Goal: Complete application form: Complete application form

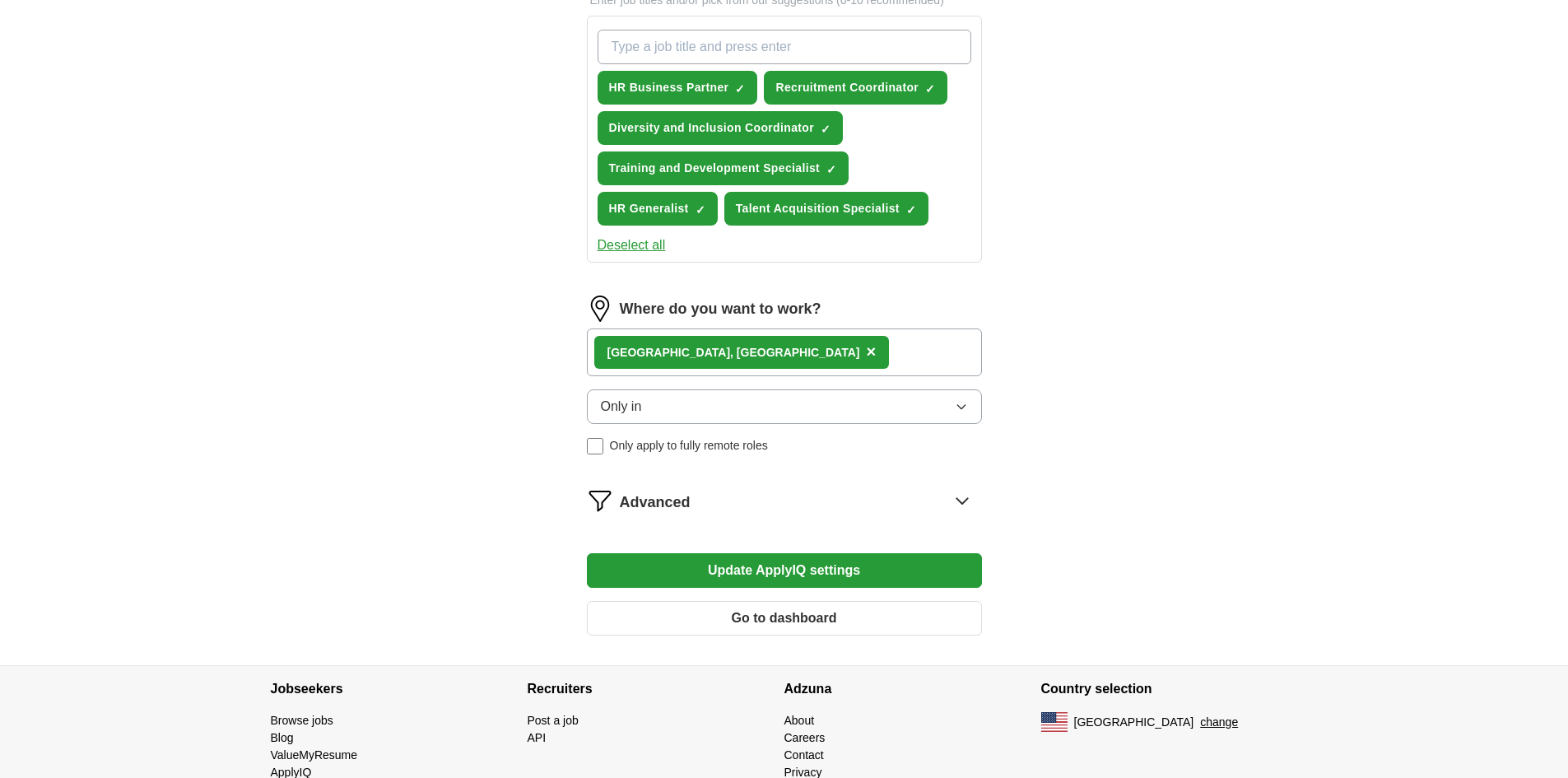
scroll to position [562, 0]
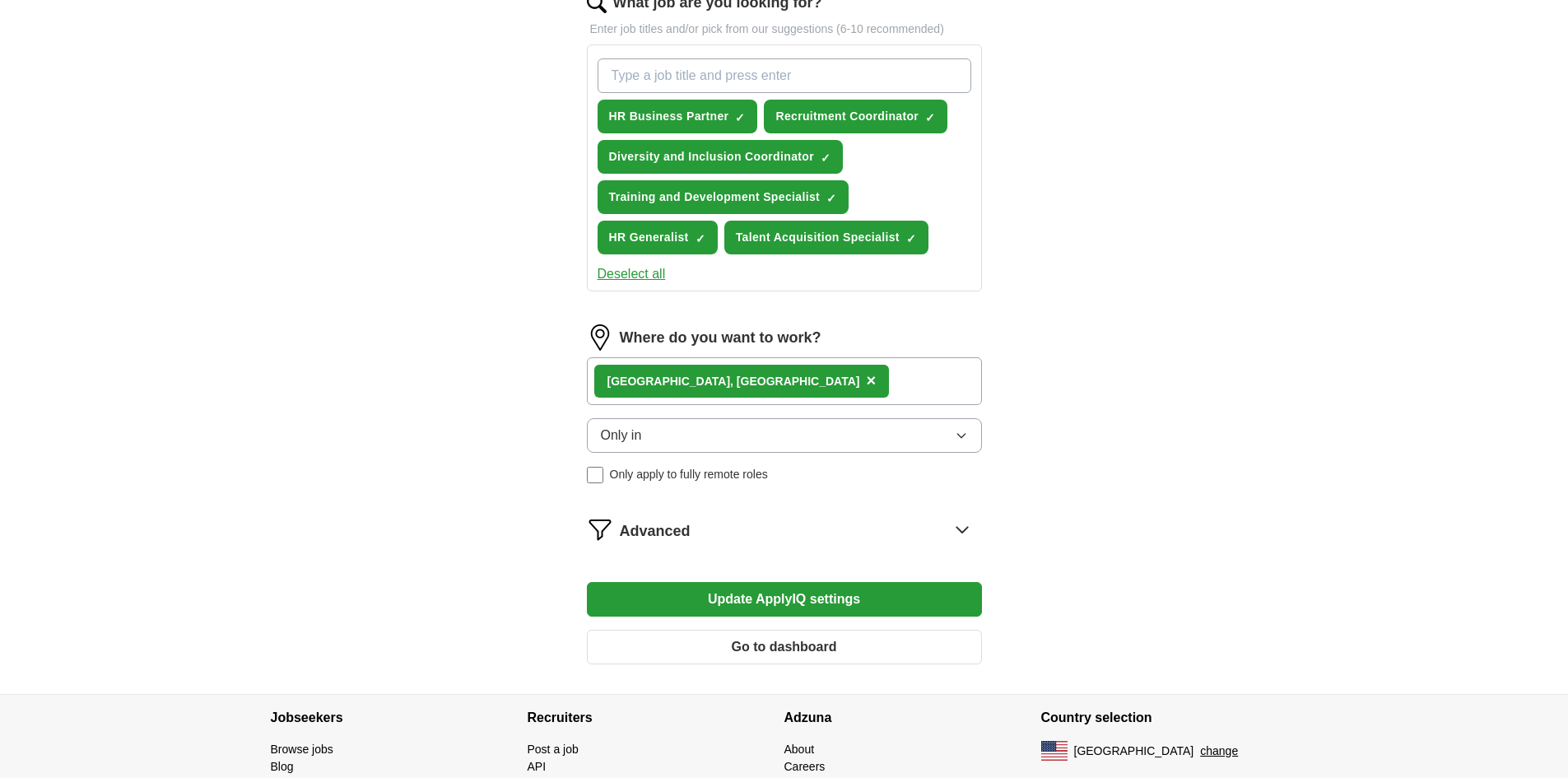
click at [866, 377] on span "×" at bounding box center [871, 380] width 10 height 18
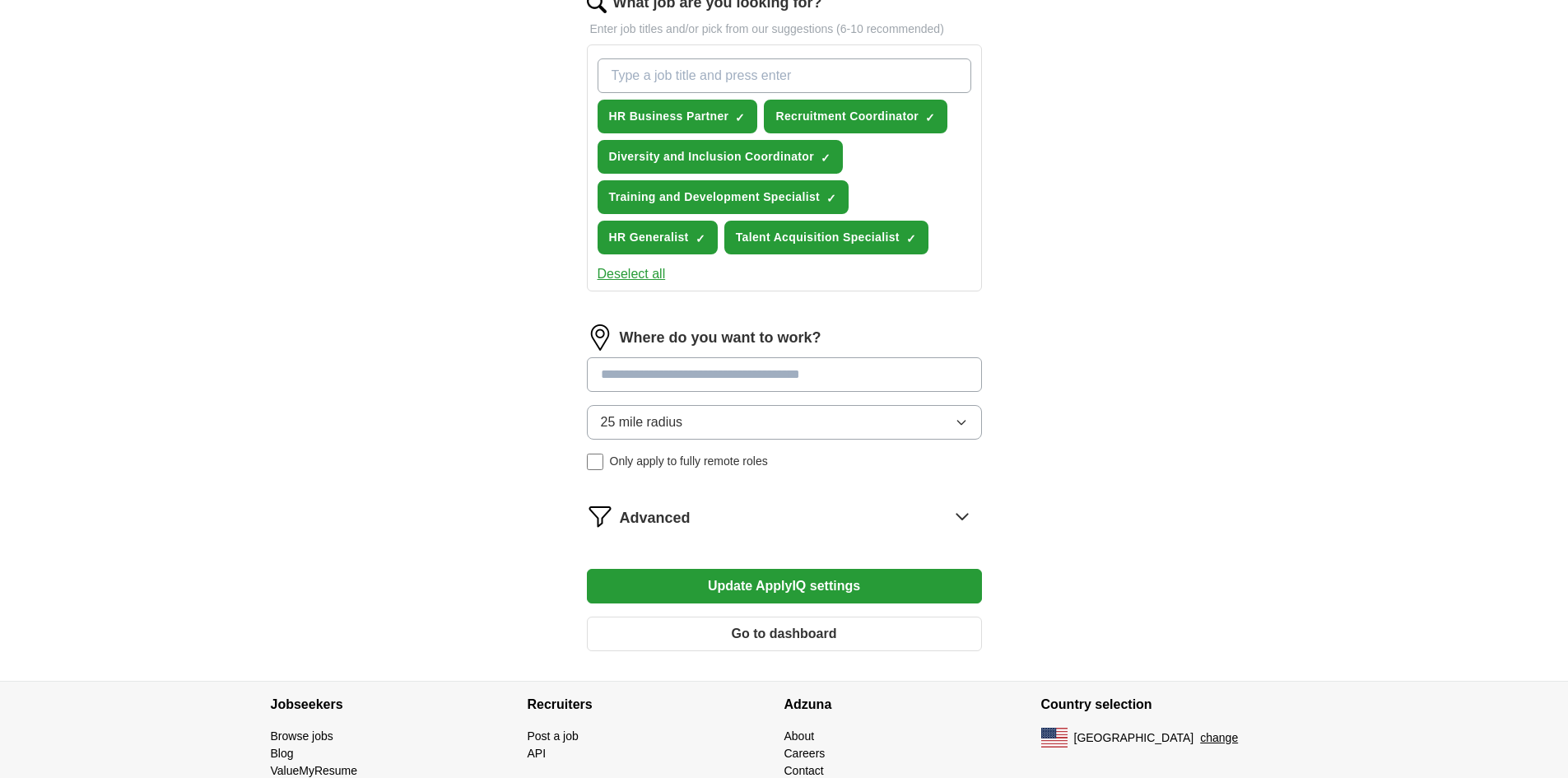
click at [965, 430] on button "25 mile radius" at bounding box center [784, 422] width 395 height 35
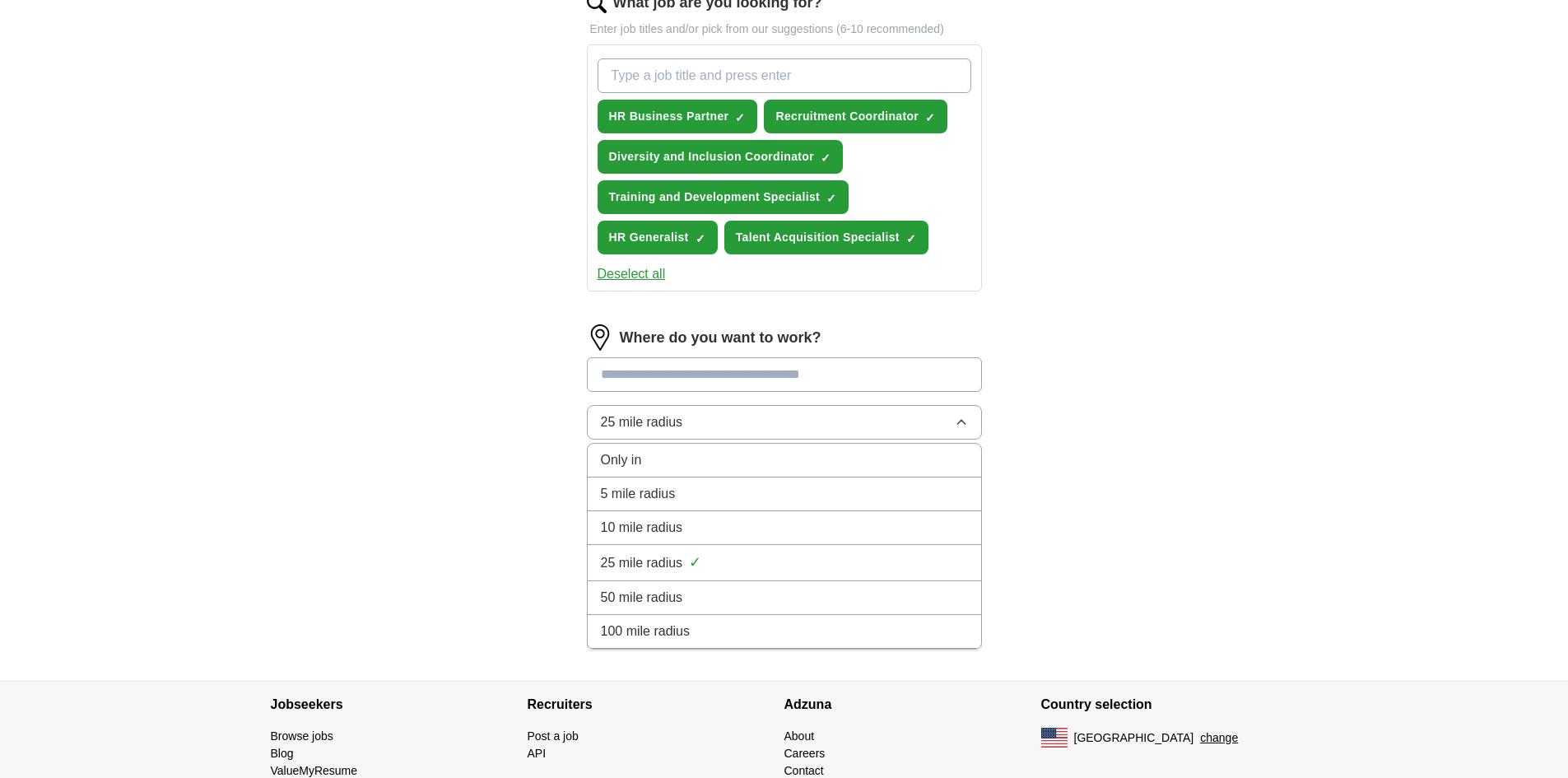
click at [826, 469] on div "Only in" at bounding box center [784, 461] width 367 height 20
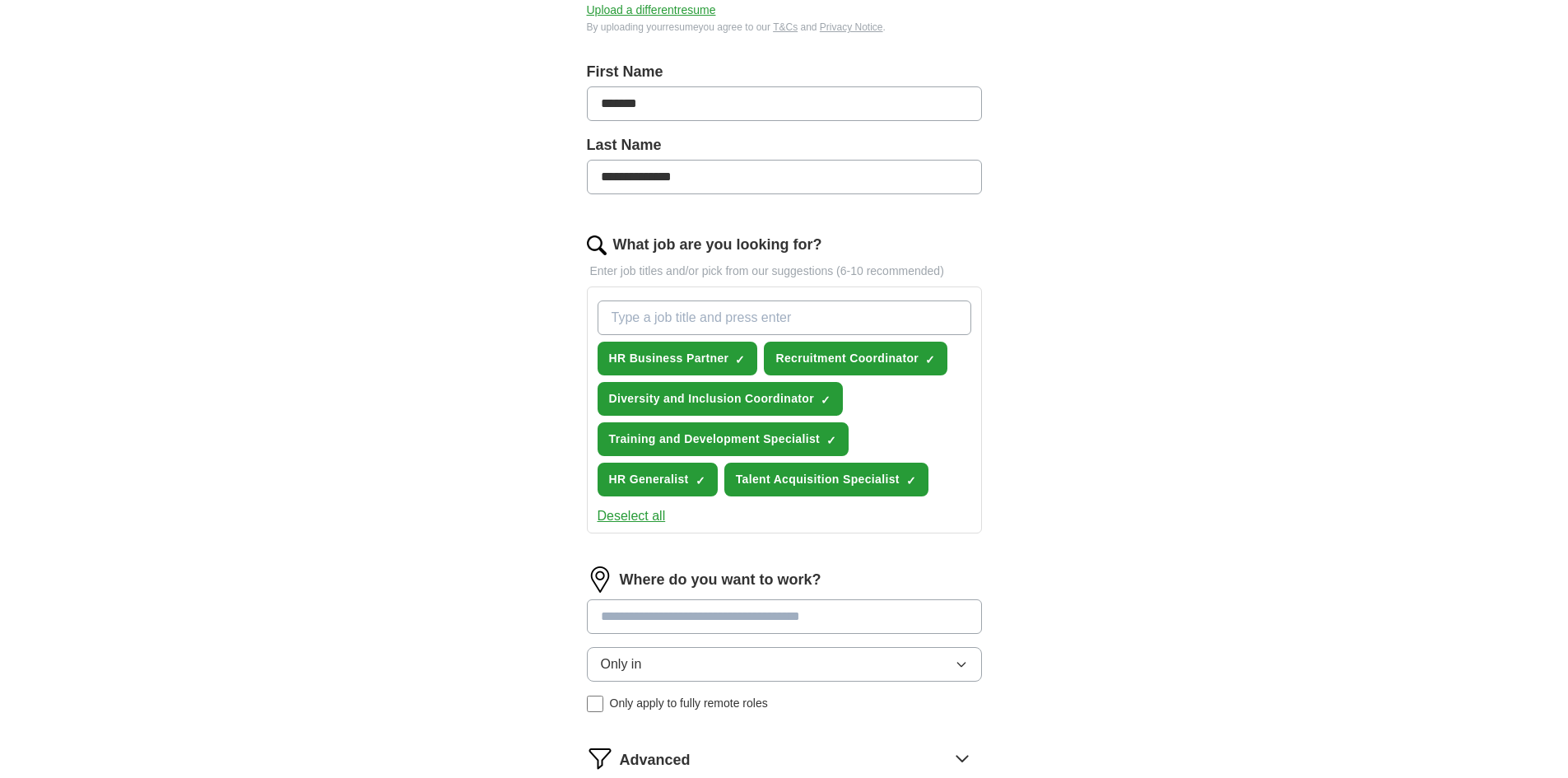
scroll to position [314, 0]
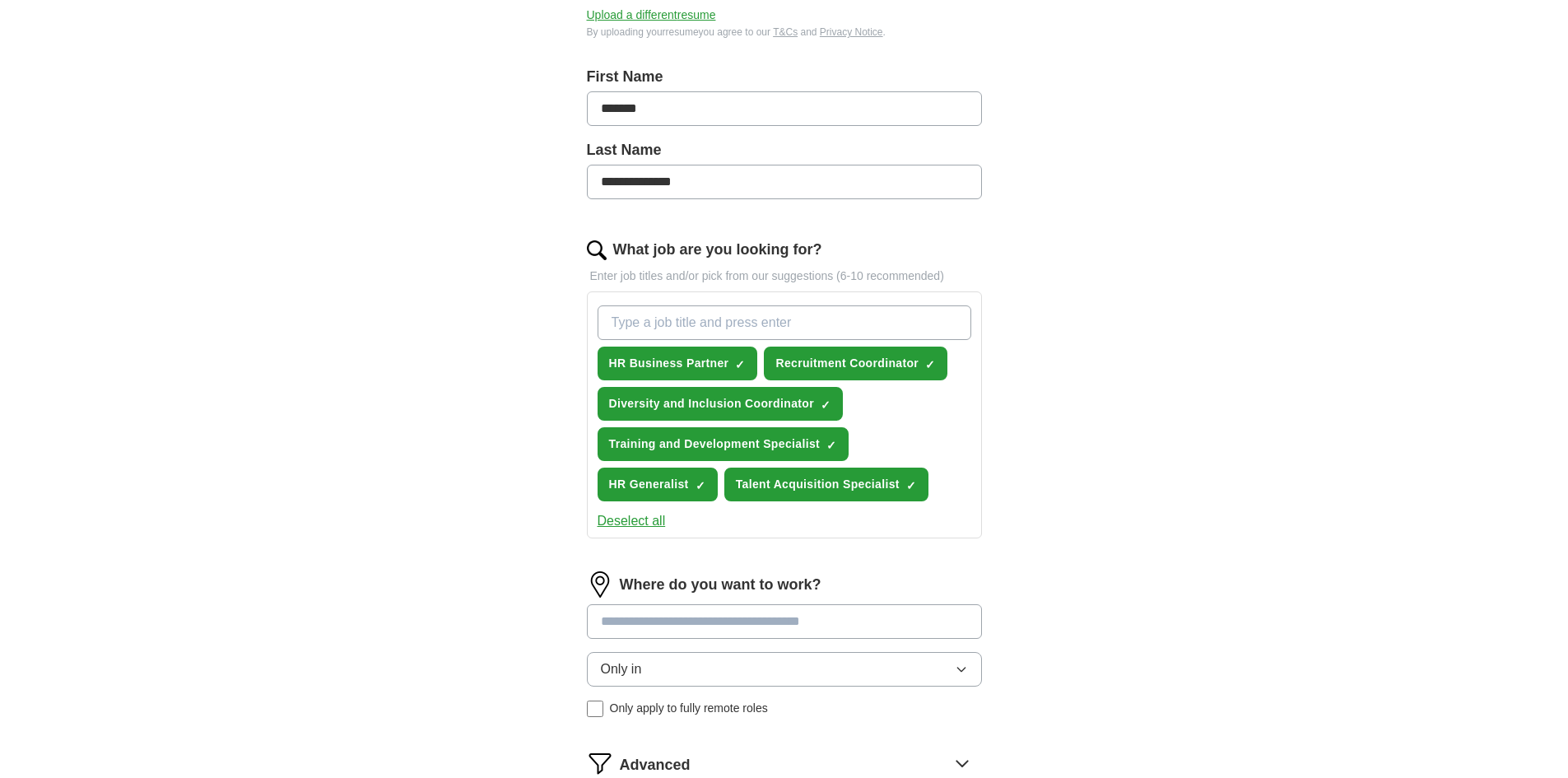
click at [655, 525] on button "Deselect all" at bounding box center [632, 522] width 69 height 20
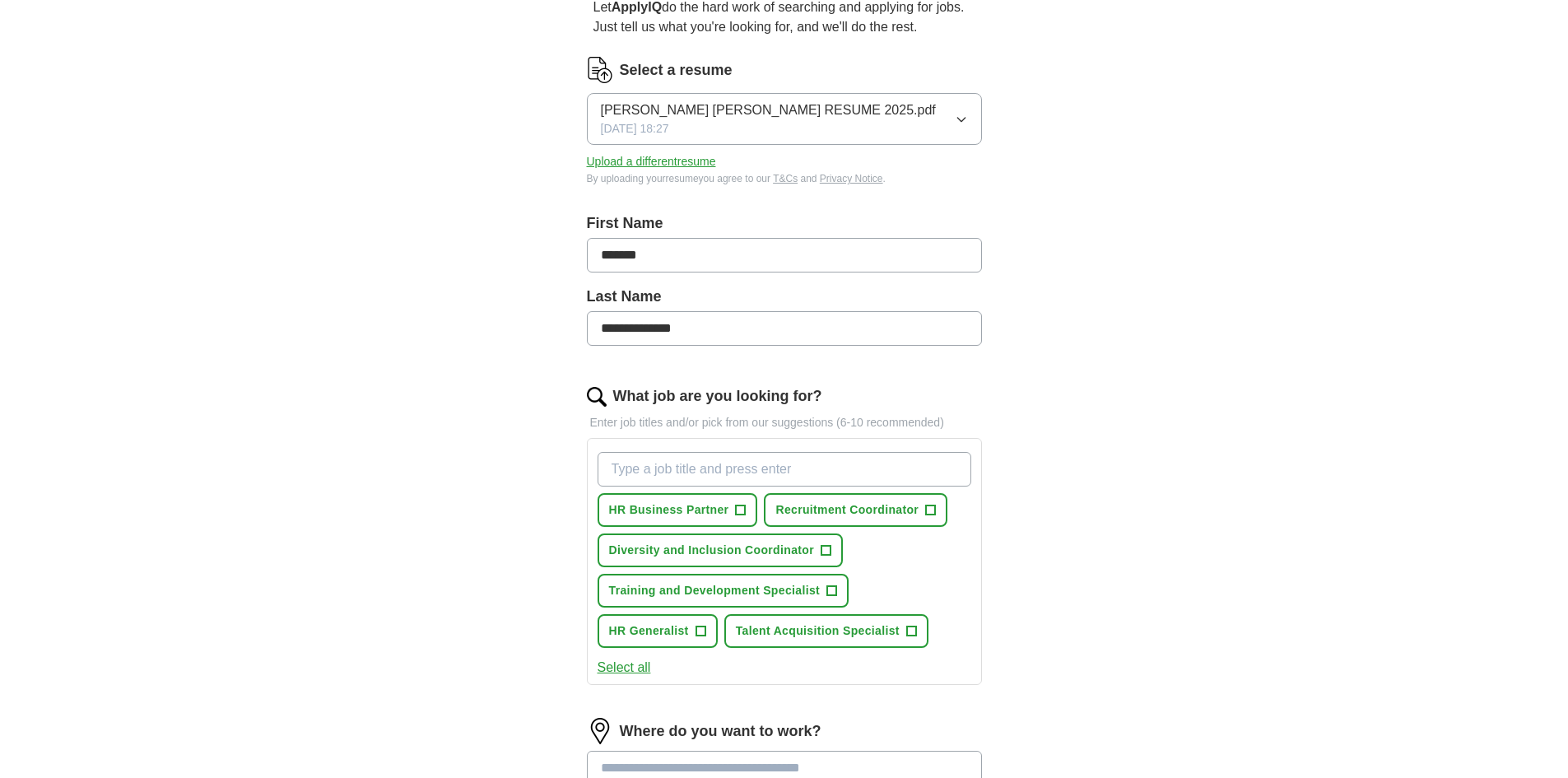
scroll to position [150, 0]
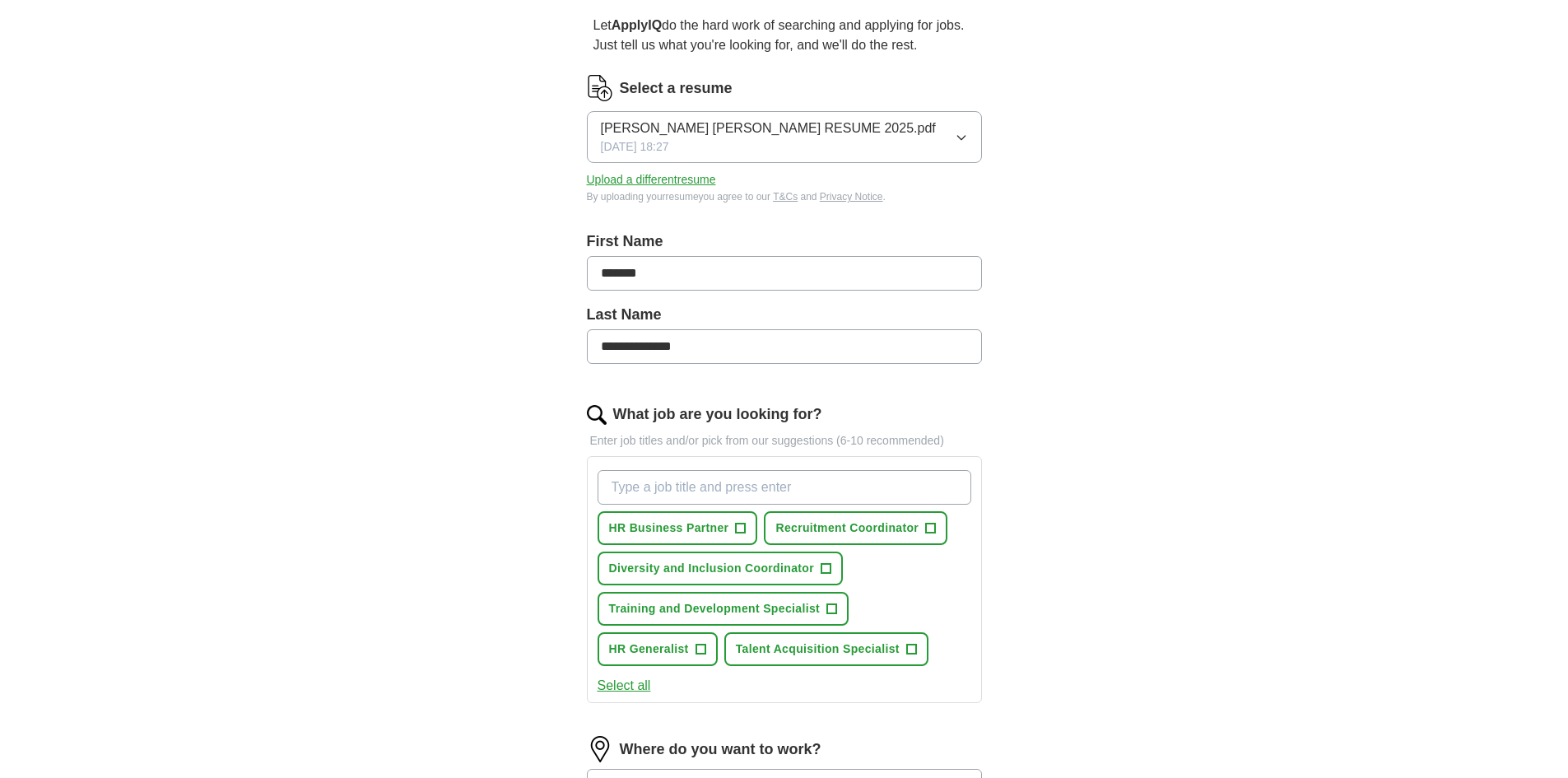
drag, startPoint x: 725, startPoint y: 358, endPoint x: 457, endPoint y: 342, distance: 268.5
click at [457, 342] on div "**********" at bounding box center [784, 497] width 1054 height 1193
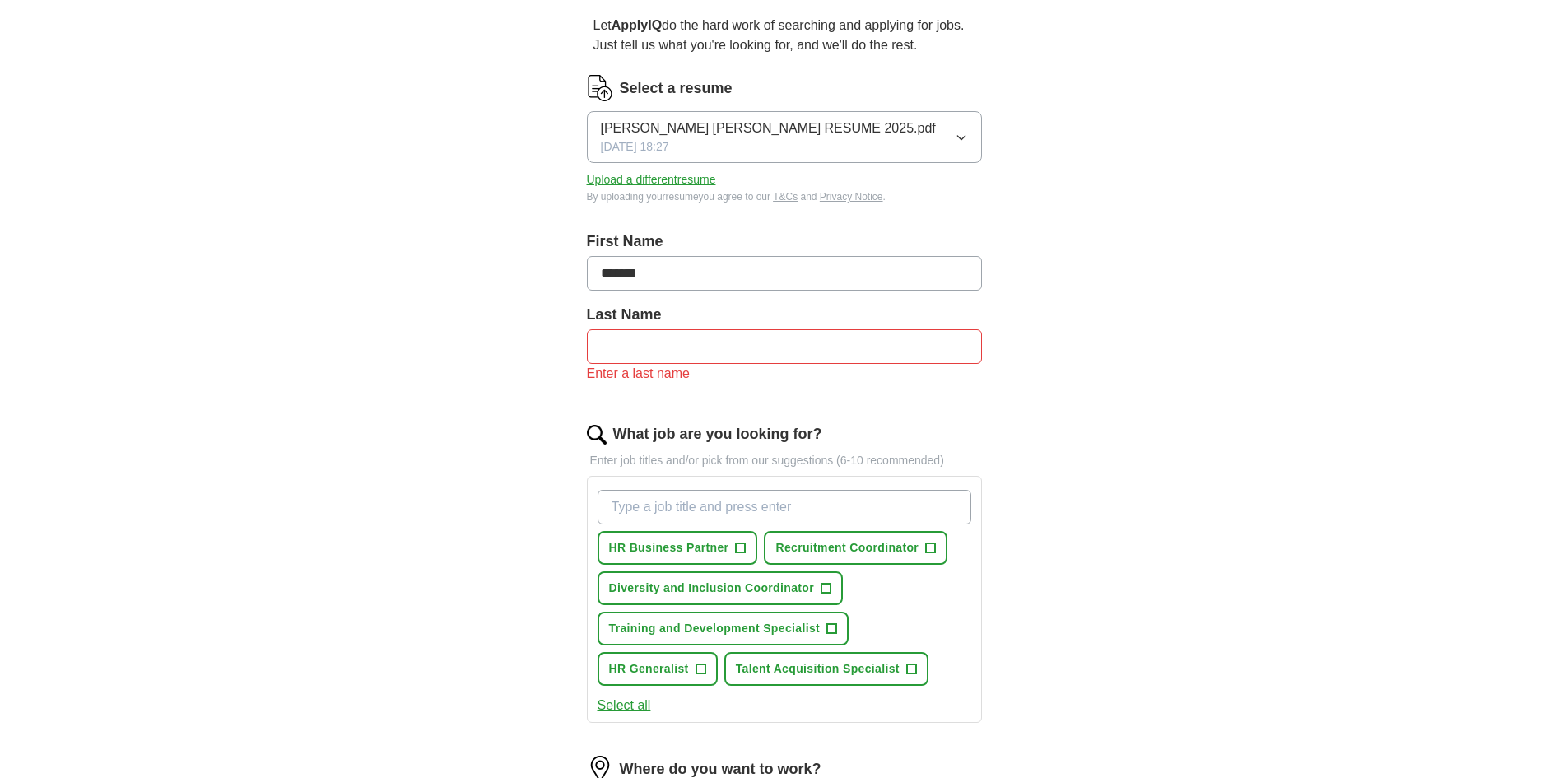
drag, startPoint x: 697, startPoint y: 281, endPoint x: 429, endPoint y: 251, distance: 269.7
click at [429, 251] on div "ApplyIQ Let ApplyIQ do the hard work of searching and applying for jobs. Just t…" at bounding box center [784, 507] width 1054 height 1213
click at [1039, 213] on div "Let ApplyIQ do the hard work of searching and applying for jobs. Just tell us w…" at bounding box center [784, 553] width 527 height 1120
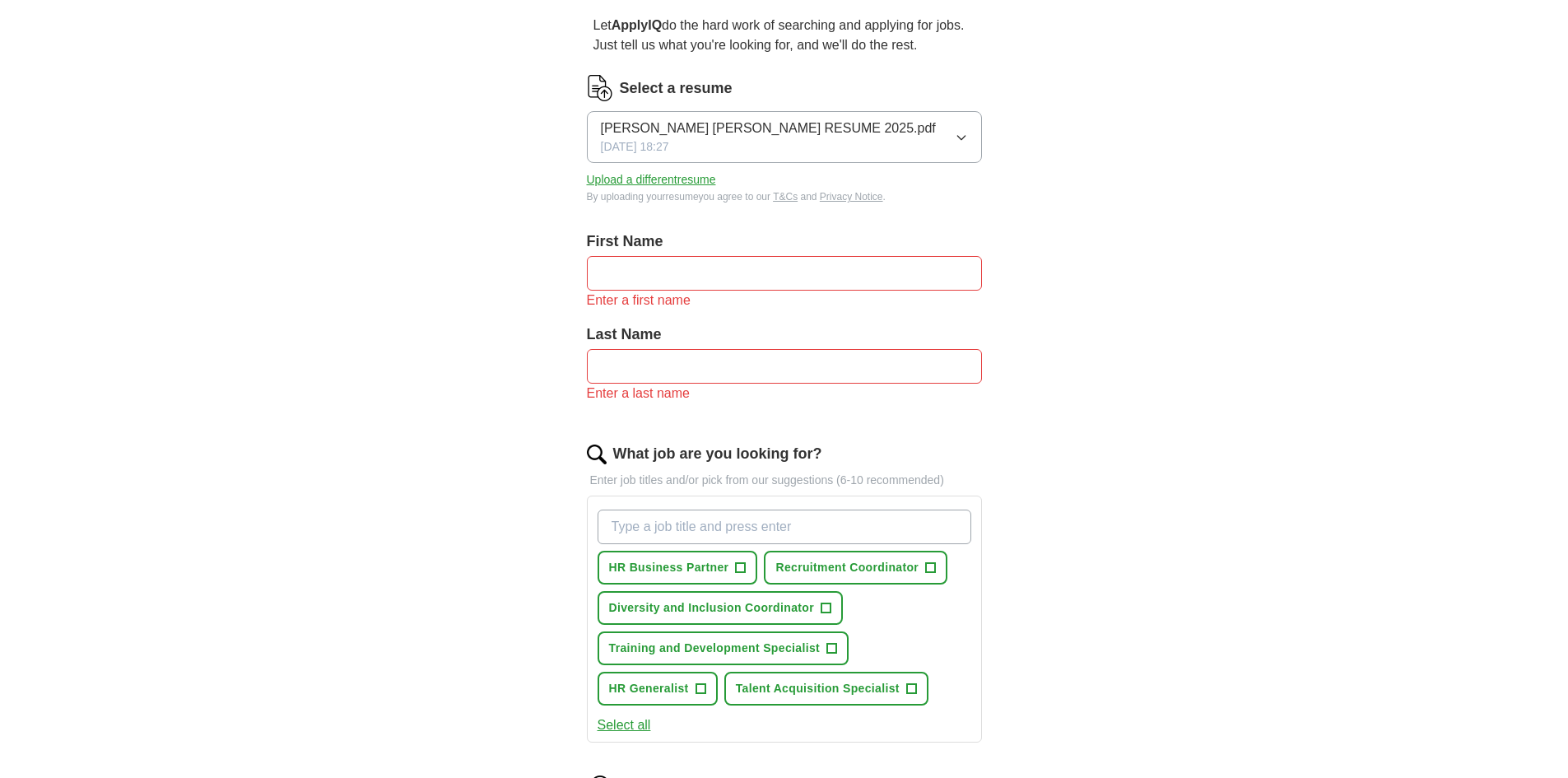
click at [964, 135] on icon "button" at bounding box center [961, 137] width 13 height 13
click at [1037, 189] on div "Let ApplyIQ do the hard work of searching and applying for jobs. Just tell us w…" at bounding box center [784, 563] width 527 height 1140
click at [631, 182] on button "Upload a different resume" at bounding box center [652, 180] width 130 height 17
click at [1071, 422] on div "ApplyIQ Let ApplyIQ do the hard work of searching and applying for jobs. Just t…" at bounding box center [784, 516] width 1054 height 1232
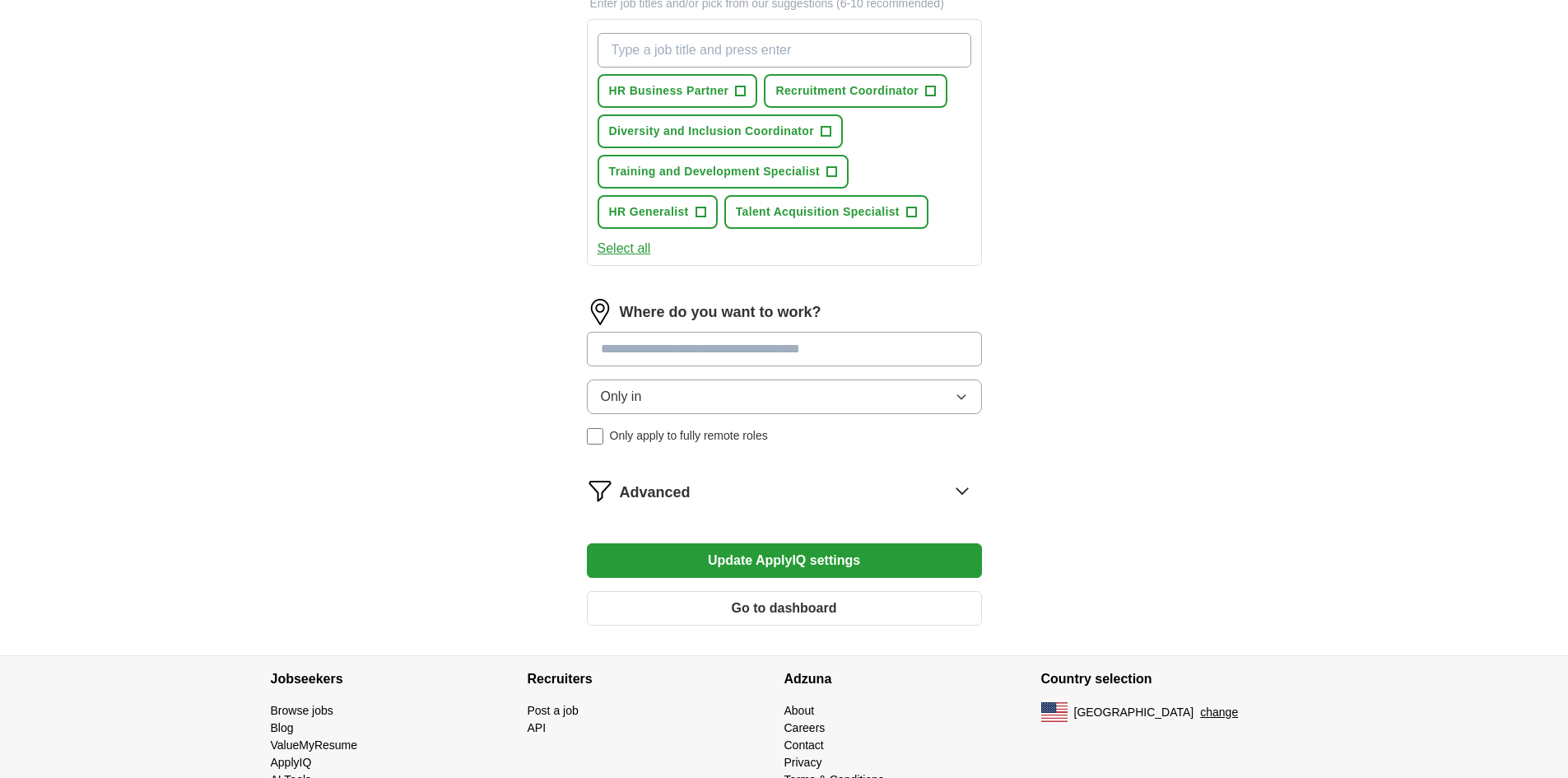
scroll to position [670, 0]
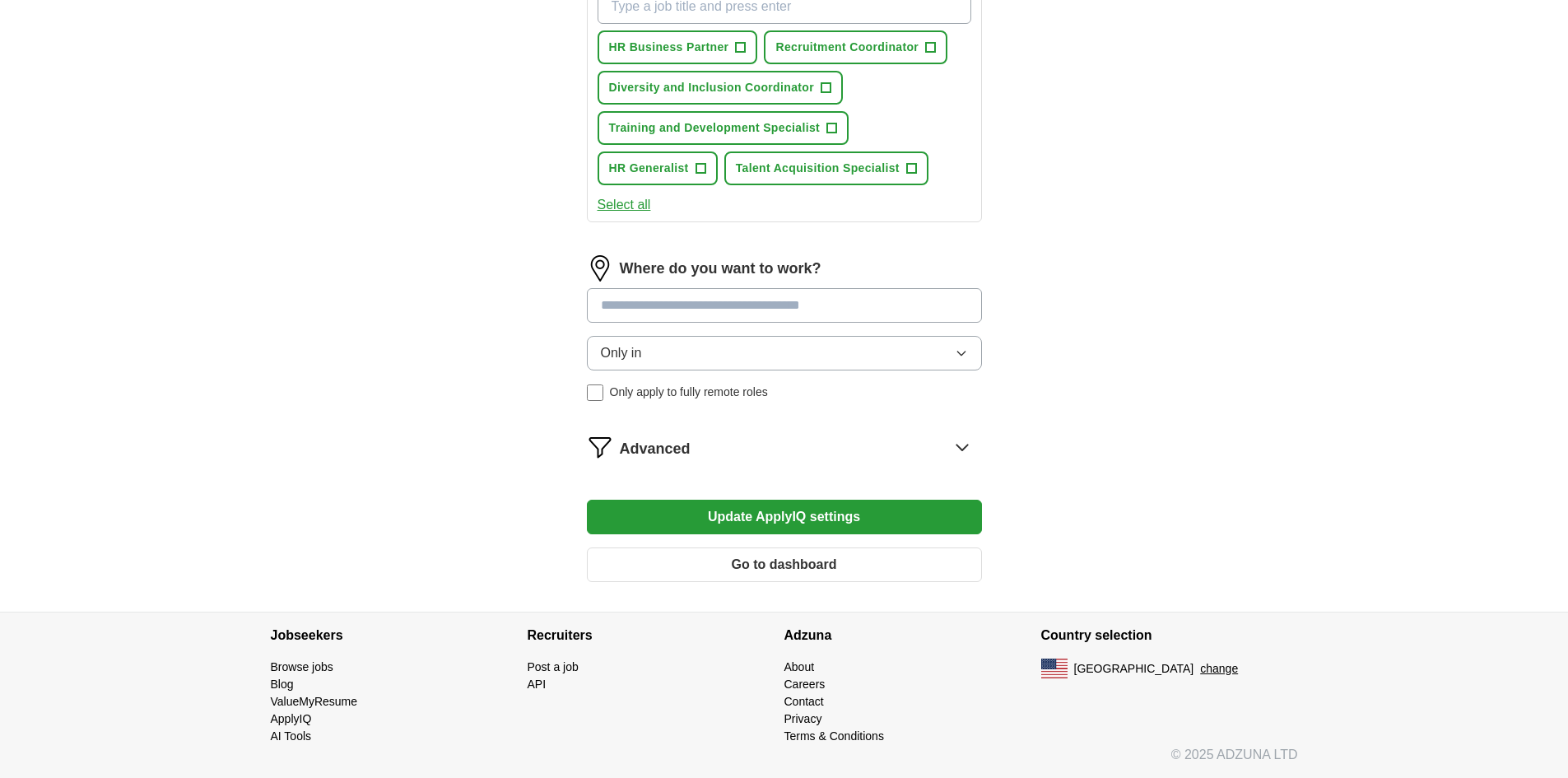
click at [929, 509] on button "Update ApplyIQ settings" at bounding box center [784, 517] width 395 height 35
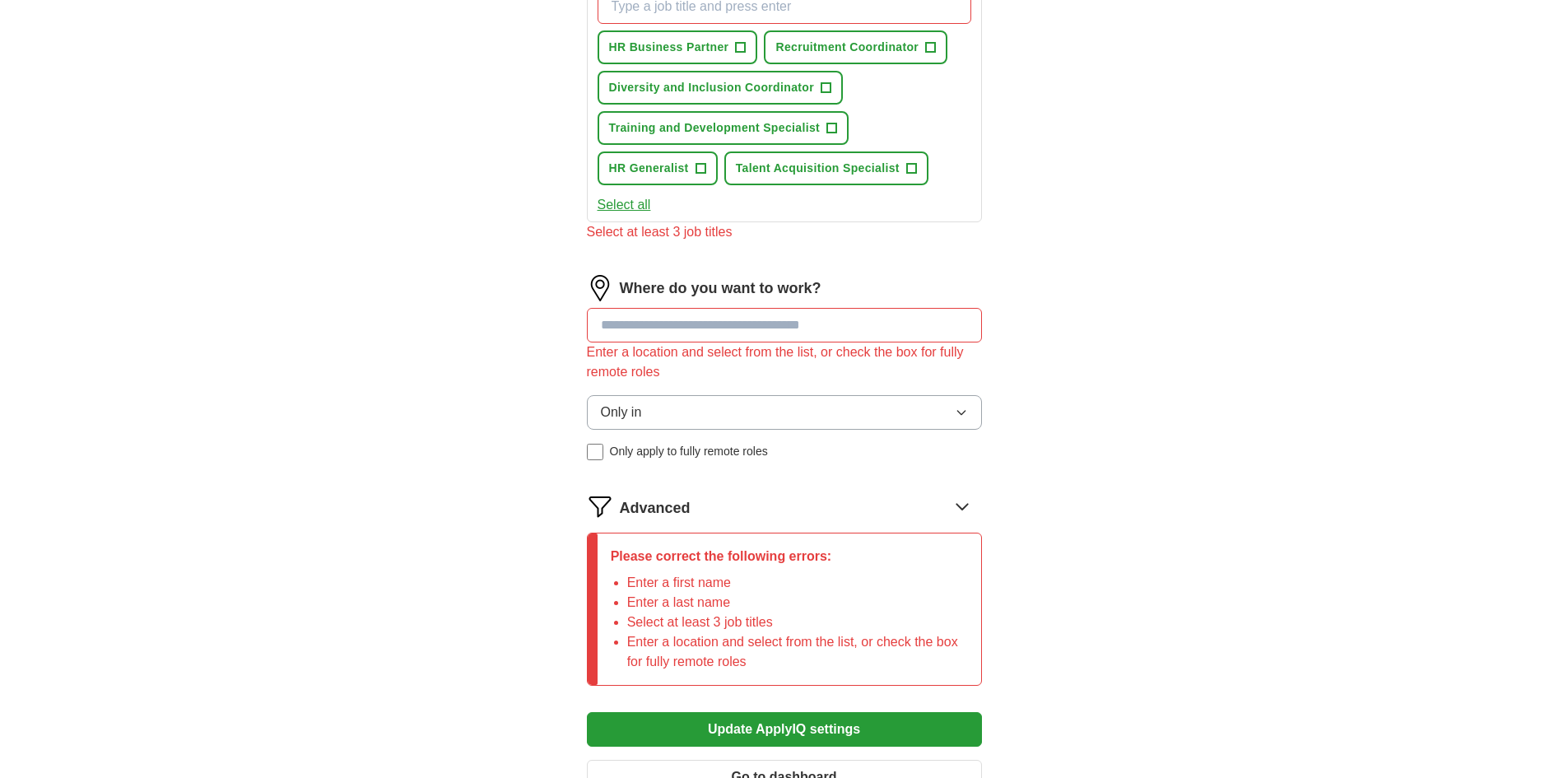
scroll to position [883, 0]
